Goal: Find specific page/section: Find specific page/section

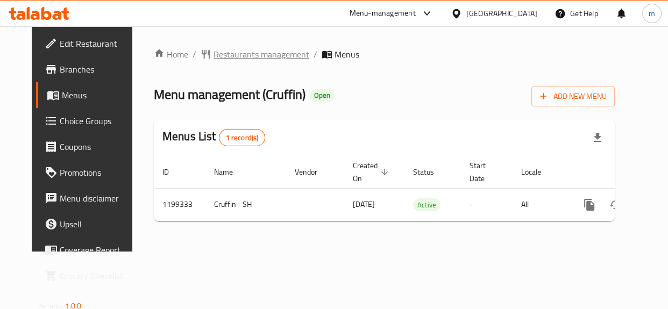
click at [259, 55] on span "Restaurants management" at bounding box center [261, 54] width 96 height 13
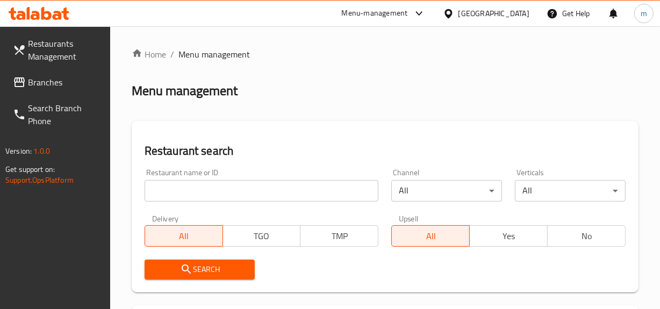
click at [212, 188] on input "search" at bounding box center [262, 191] width 234 height 22
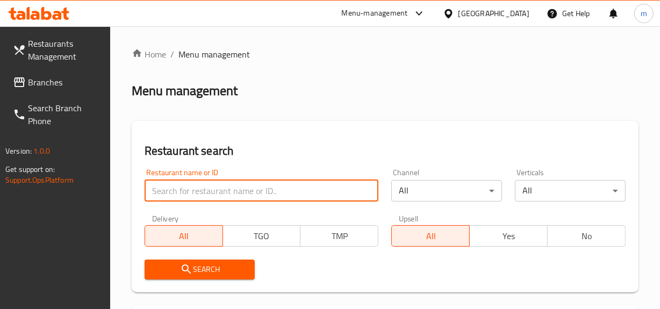
click at [212, 188] on input "search" at bounding box center [262, 191] width 234 height 22
paste input "668362"
type input "668362"
click button "Search" at bounding box center [200, 270] width 111 height 20
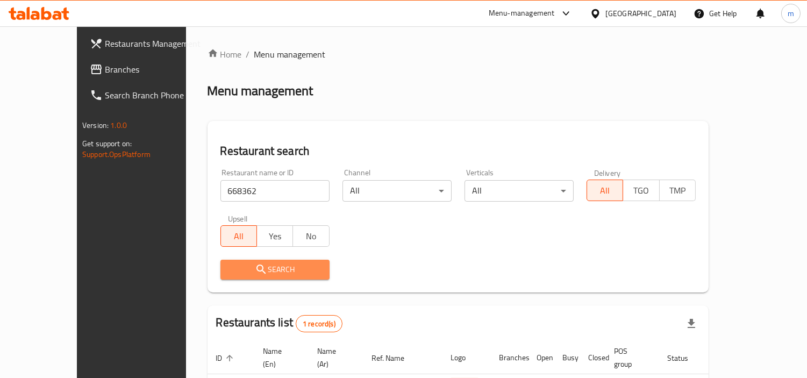
click at [255, 273] on span "Search" at bounding box center [275, 269] width 92 height 13
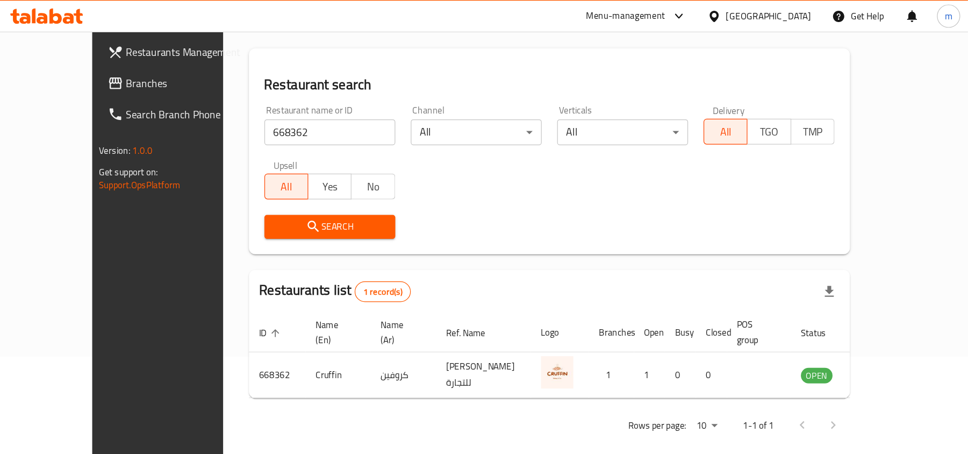
scroll to position [5, 0]
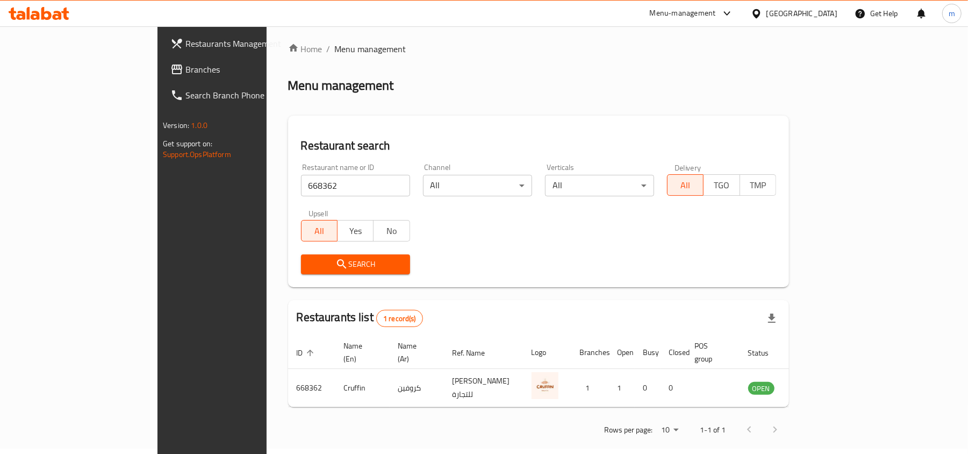
click at [171, 65] on icon at bounding box center [176, 70] width 11 height 10
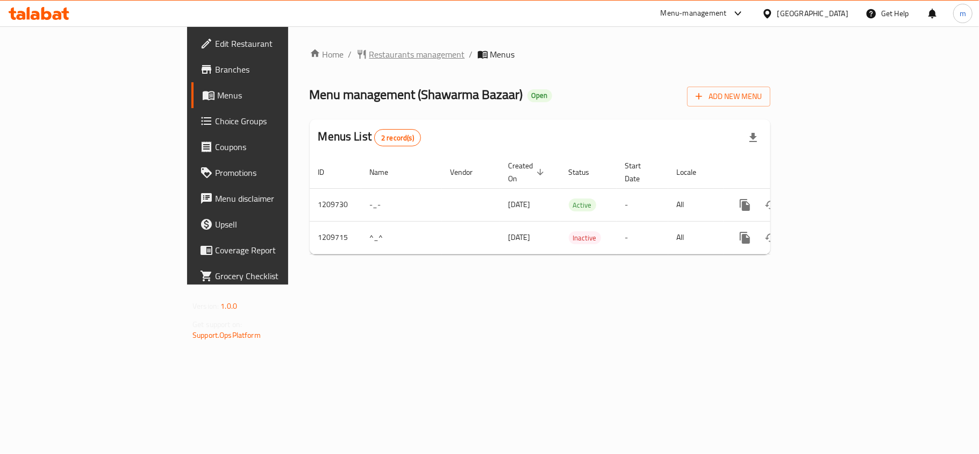
click at [369, 56] on span "Restaurants management" at bounding box center [417, 54] width 96 height 13
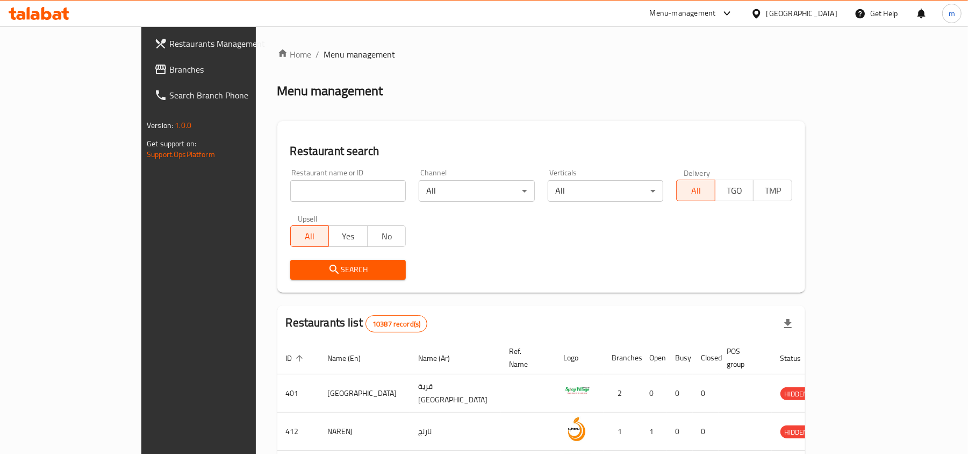
click at [290, 198] on input "search" at bounding box center [348, 191] width 116 height 22
paste input "671038"
type input "671038"
click at [299, 263] on span "Search" at bounding box center [348, 269] width 99 height 13
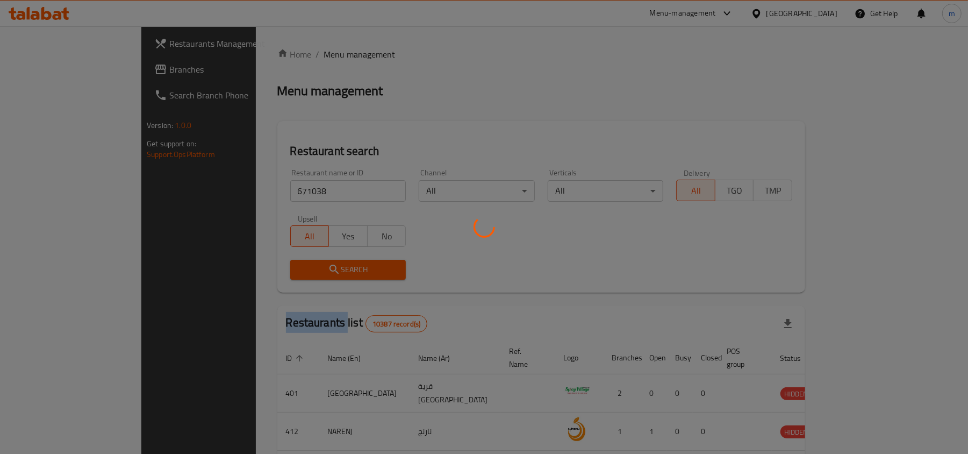
click at [289, 263] on div at bounding box center [484, 227] width 968 height 454
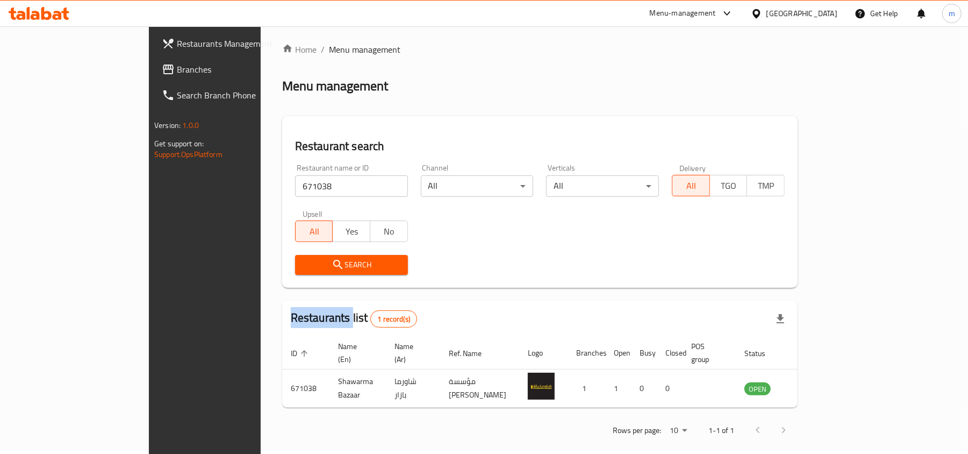
scroll to position [5, 0]
click at [565, 259] on div "Search" at bounding box center [540, 264] width 503 height 33
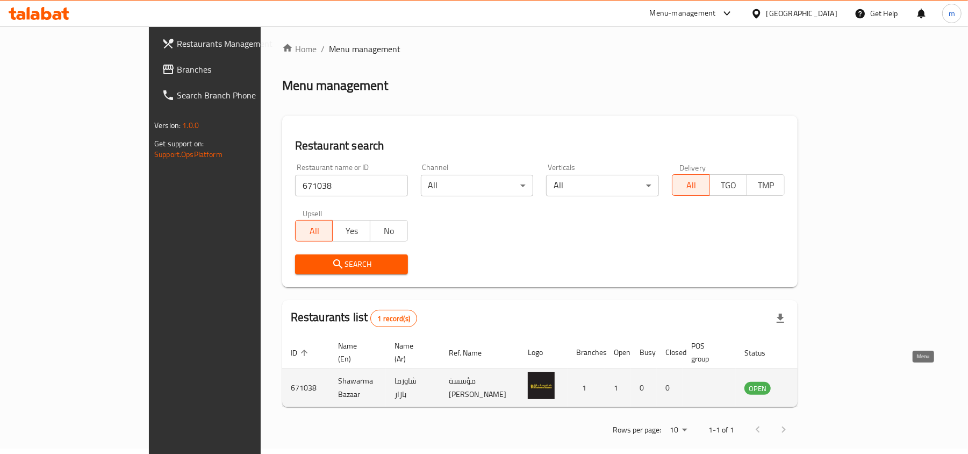
click at [814, 381] on icon "enhanced table" at bounding box center [807, 387] width 13 height 13
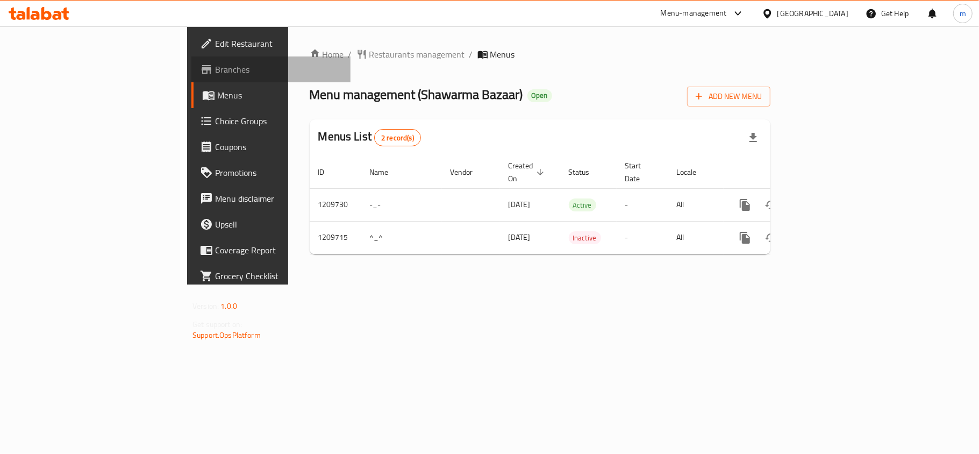
click at [215, 68] on span "Branches" at bounding box center [278, 69] width 127 height 13
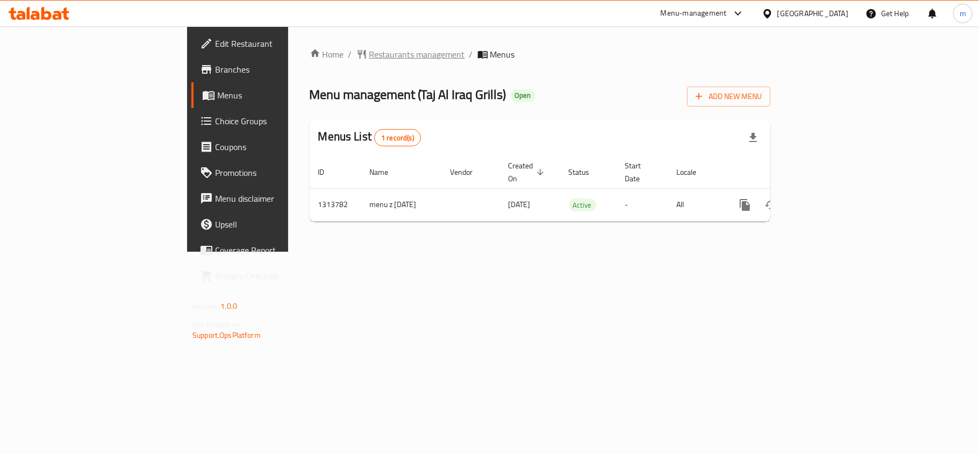
click at [369, 48] on span "Restaurants management" at bounding box center [417, 54] width 96 height 13
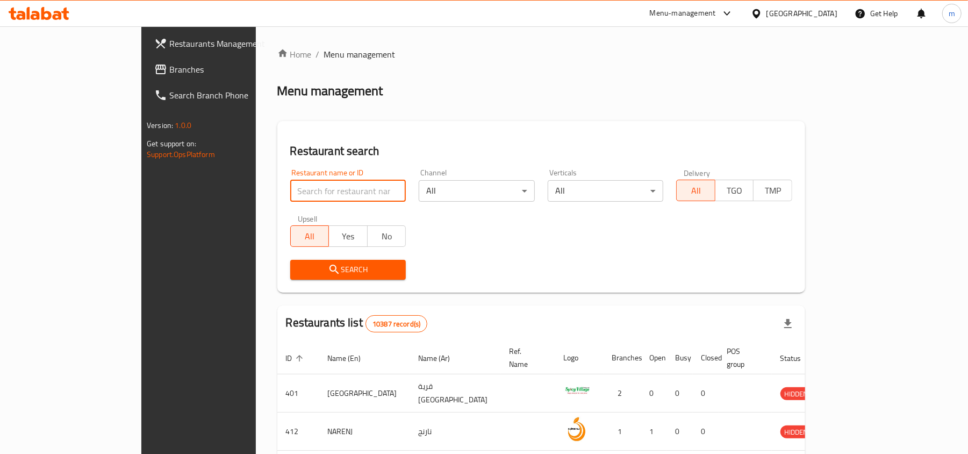
click at [290, 184] on input "search" at bounding box center [348, 191] width 116 height 22
paste input "706602"
type input "706602"
click at [299, 274] on span "Search" at bounding box center [348, 269] width 99 height 13
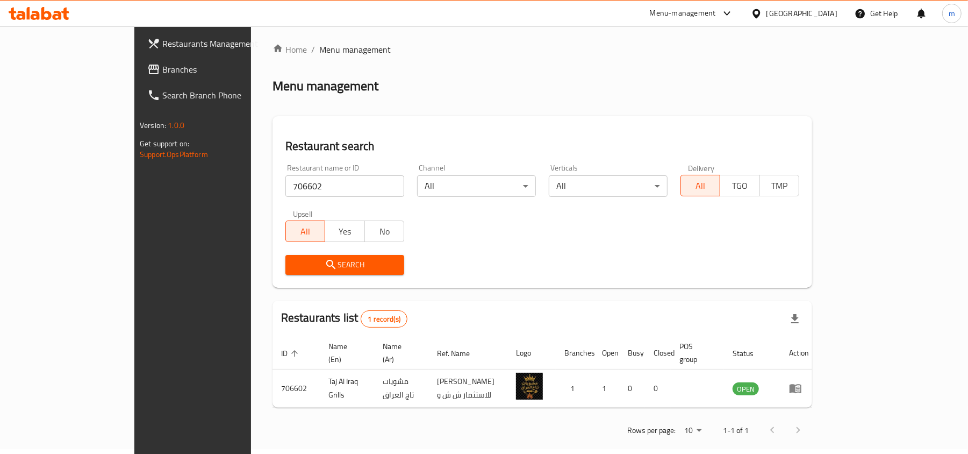
scroll to position [5, 0]
